Goal: Use online tool/utility: Utilize a website feature to perform a specific function

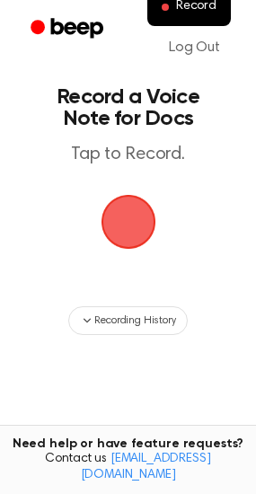
scroll to position [32, 0]
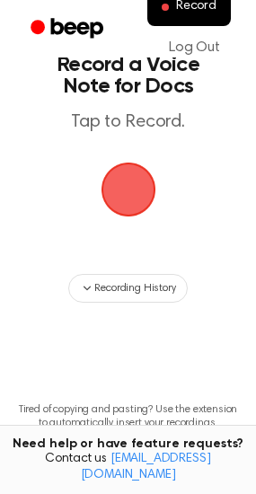
click at [152, 189] on span "button" at bounding box center [128, 189] width 50 height 50
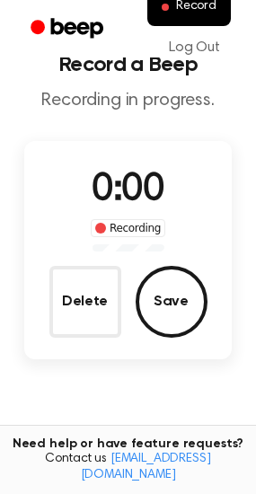
scroll to position [90, 0]
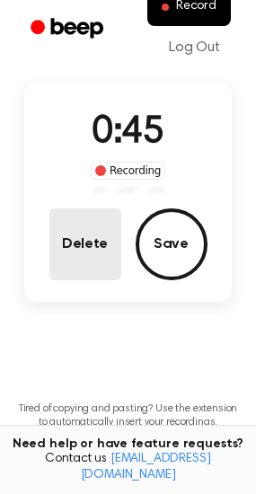
click at [63, 245] on button "Delete" at bounding box center [85, 244] width 72 height 72
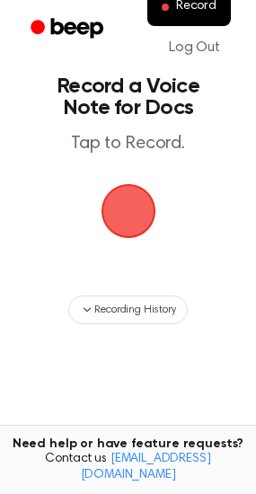
scroll to position [0, 0]
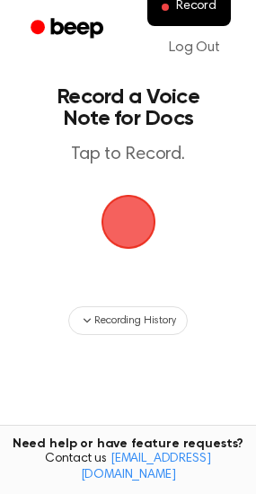
click at [129, 197] on span "button" at bounding box center [128, 222] width 50 height 50
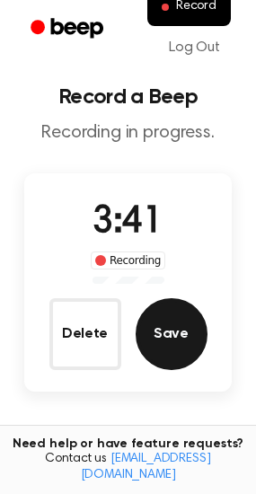
click at [181, 317] on button "Save" at bounding box center [172, 334] width 72 height 72
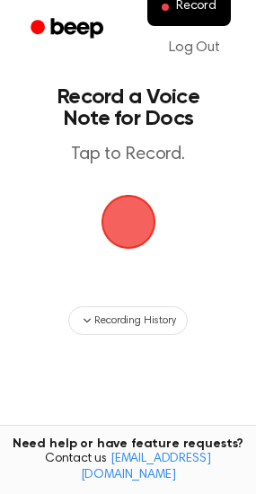
click at [163, 219] on main "Record a Voice Note for Docs Tap to Record. Recording History Tired of copying …" at bounding box center [128, 288] width 256 height 577
click at [146, 214] on span "button" at bounding box center [128, 222] width 50 height 50
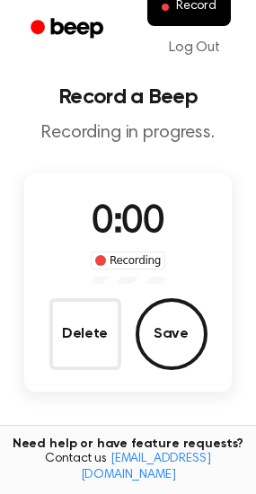
click at [146, 214] on span "0:00" at bounding box center [128, 223] width 72 height 38
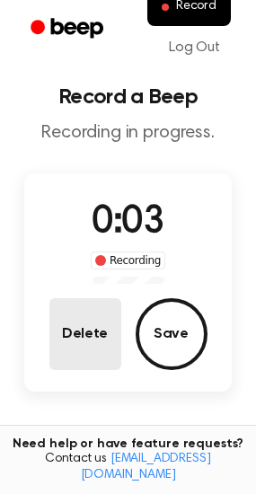
click at [85, 327] on button "Delete" at bounding box center [85, 334] width 72 height 72
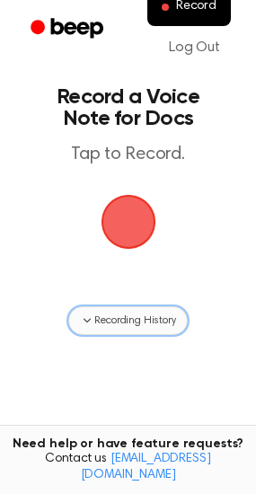
click at [95, 321] on span "Recording History" at bounding box center [134, 321] width 81 height 16
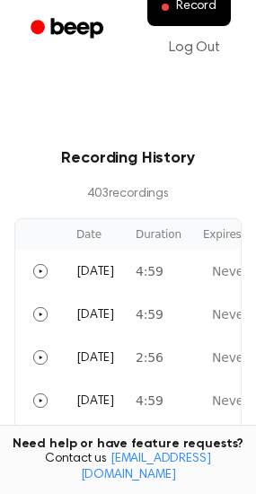
scroll to position [267, 0]
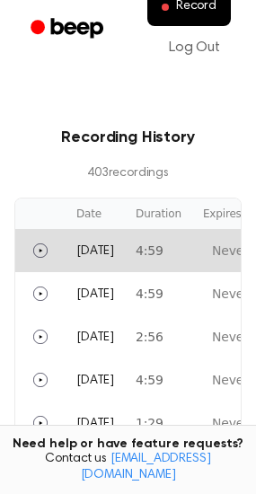
click at [170, 256] on td "4:59" at bounding box center [158, 250] width 67 height 43
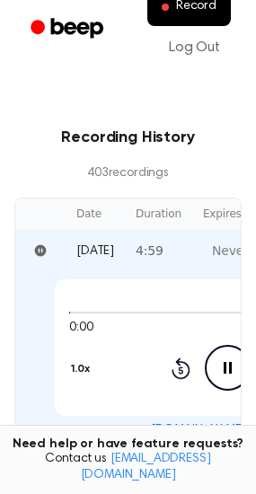
click at [232, 371] on icon at bounding box center [228, 368] width 8 height 12
click at [235, 371] on icon "Play Audio" at bounding box center [228, 368] width 46 height 46
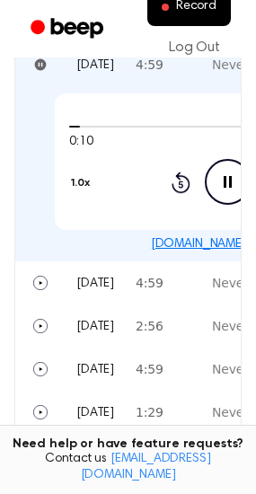
scroll to position [450, 0]
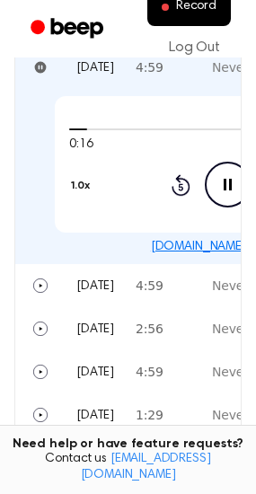
drag, startPoint x: 216, startPoint y: 245, endPoint x: 191, endPoint y: 239, distance: 25.9
drag, startPoint x: 191, startPoint y: 239, endPoint x: 255, endPoint y: 201, distance: 74.1
click at [255, 201] on main "Record a Voice Note for Docs Tap to Record. Recording History 403 recording s D…" at bounding box center [128, 146] width 256 height 1193
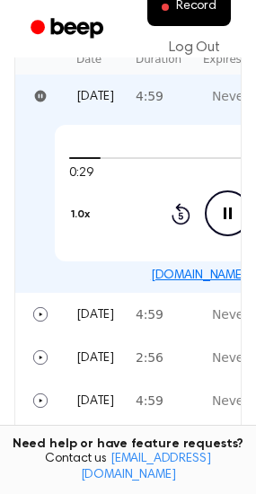
scroll to position [413, 0]
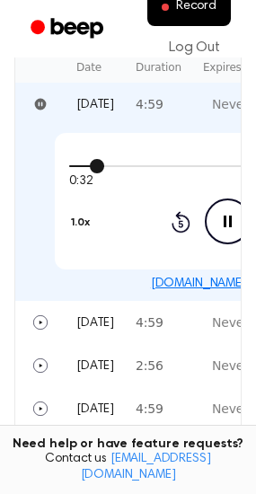
drag, startPoint x: 114, startPoint y: 163, endPoint x: 132, endPoint y: 167, distance: 18.5
click at [132, 167] on div at bounding box center [227, 165] width 316 height 14
drag, startPoint x: 130, startPoint y: 163, endPoint x: 155, endPoint y: 167, distance: 24.7
click at [155, 167] on div at bounding box center [227, 165] width 316 height 14
click at [238, 212] on icon "Pause Audio" at bounding box center [228, 222] width 46 height 46
